Goal: Find specific page/section: Find specific page/section

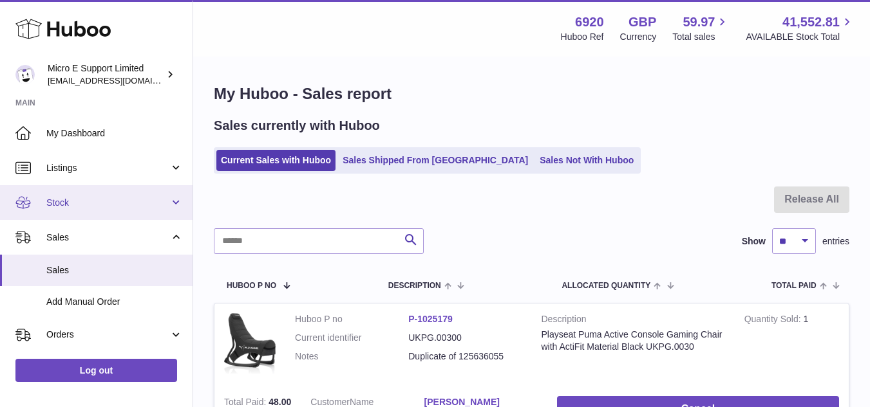
click at [107, 206] on span "Stock" at bounding box center [107, 203] width 123 height 12
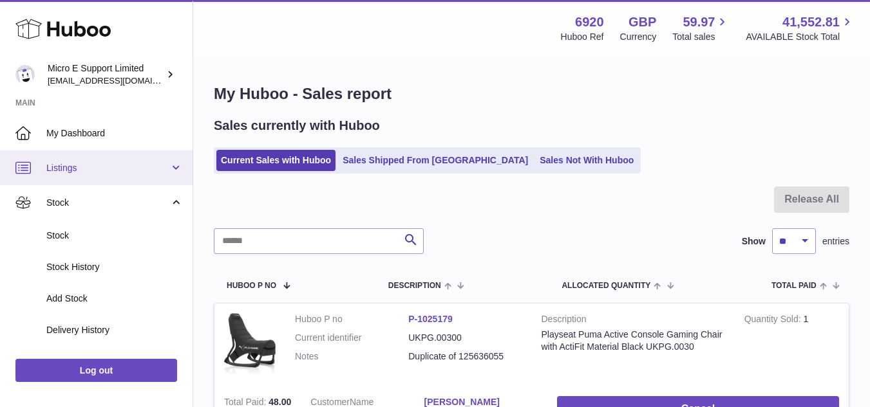
click at [82, 180] on link "Listings" at bounding box center [96, 168] width 192 height 35
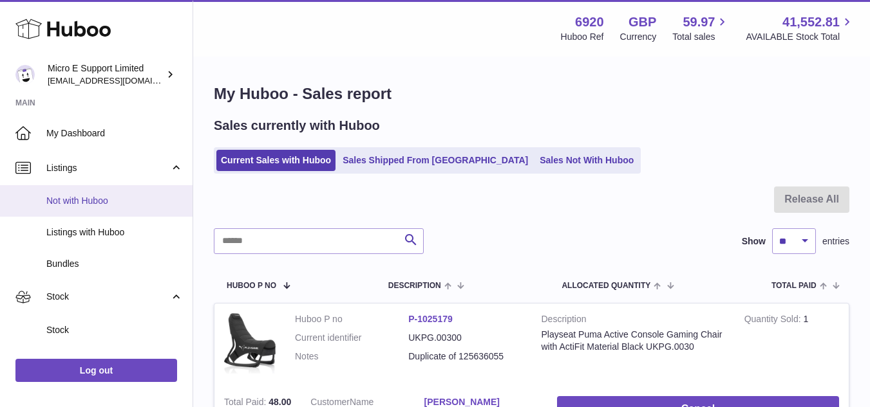
click at [89, 210] on link "Not with Huboo" at bounding box center [96, 201] width 192 height 32
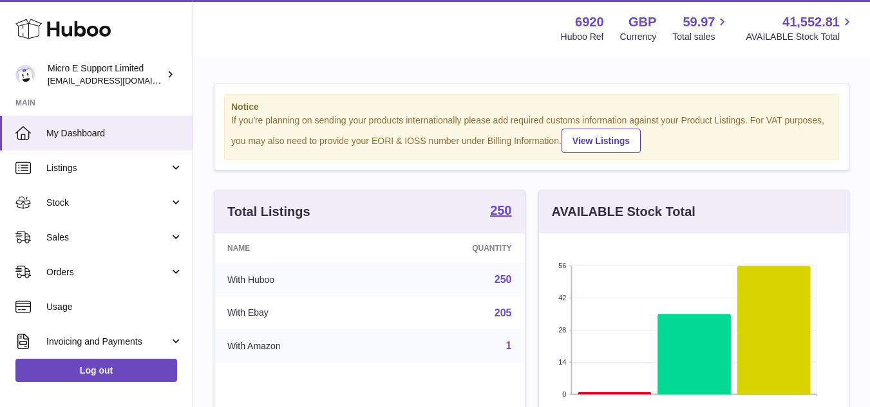
scroll to position [201, 310]
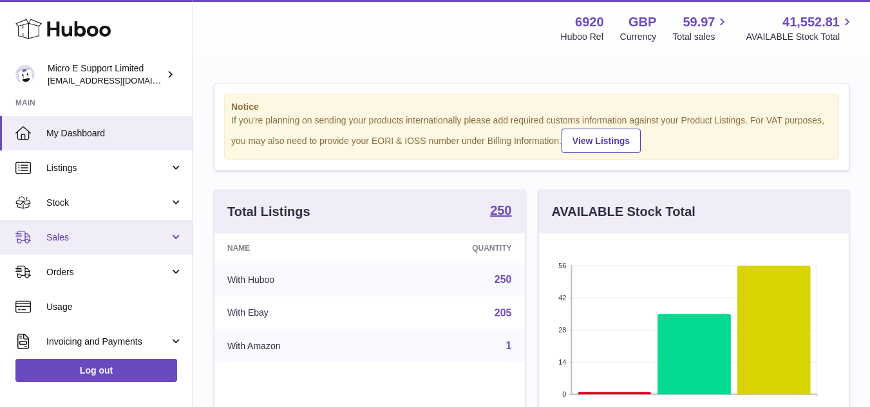
click at [128, 241] on span "Sales" at bounding box center [107, 238] width 123 height 12
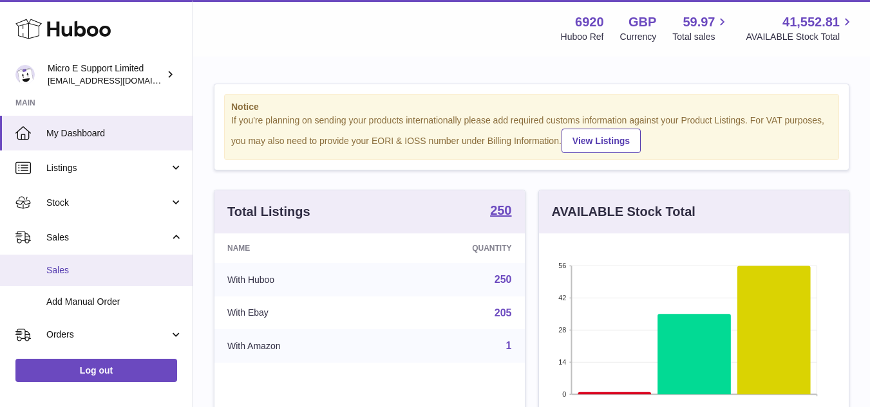
click at [75, 272] on span "Sales" at bounding box center [114, 271] width 136 height 12
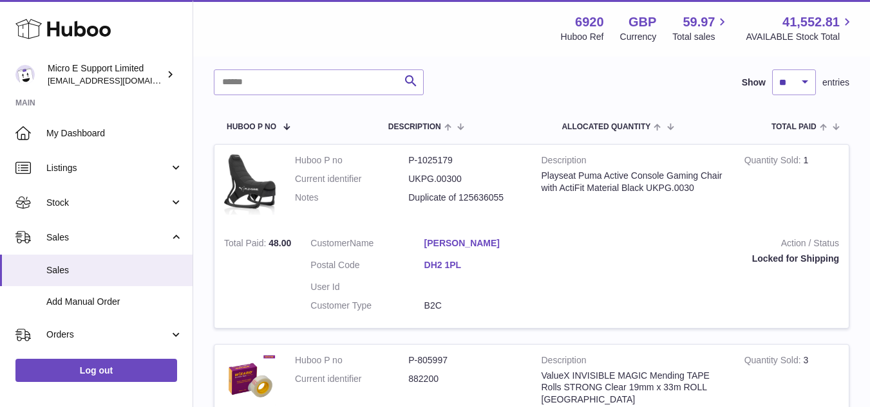
scroll to position [193, 0]
